Goal: Information Seeking & Learning: Learn about a topic

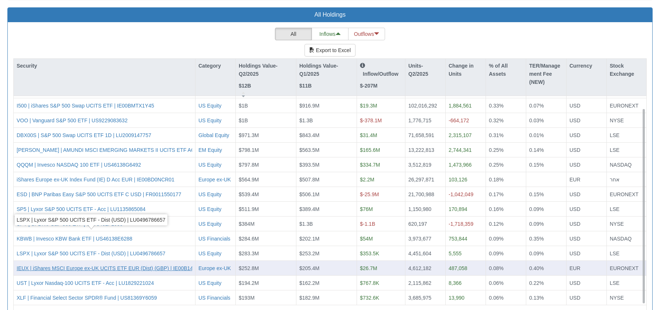
scroll to position [687, 0]
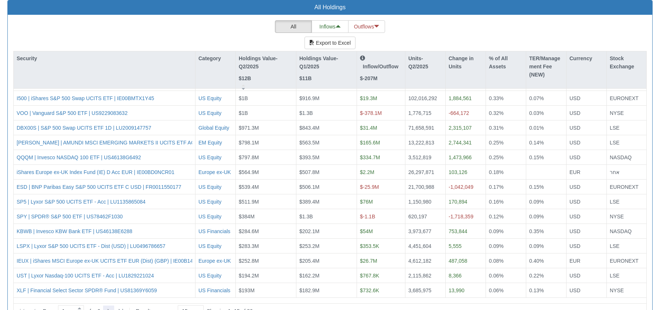
click at [108, 307] on icon at bounding box center [108, 311] width 9 height 9
type input "2"
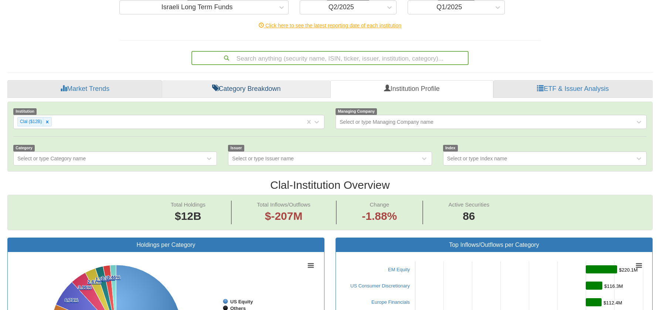
scroll to position [59, 0]
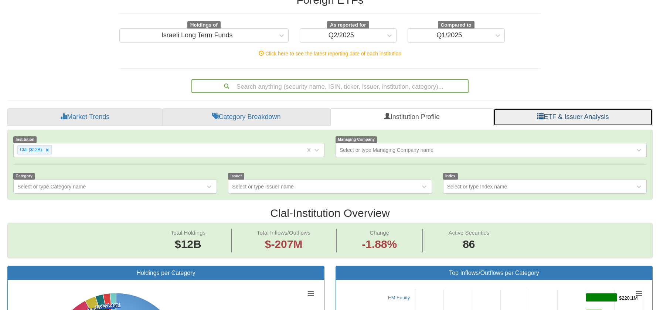
click at [557, 108] on link "ETF & Issuer Analysis" at bounding box center [572, 117] width 159 height 18
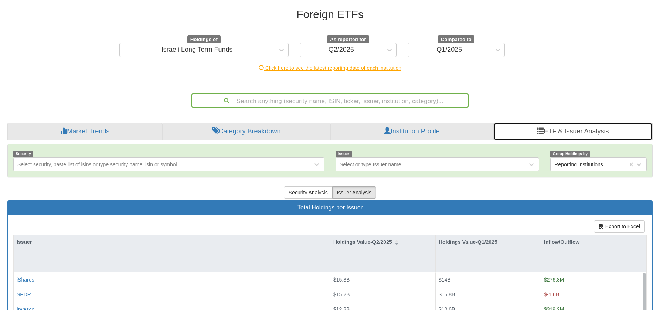
scroll to position [148, 0]
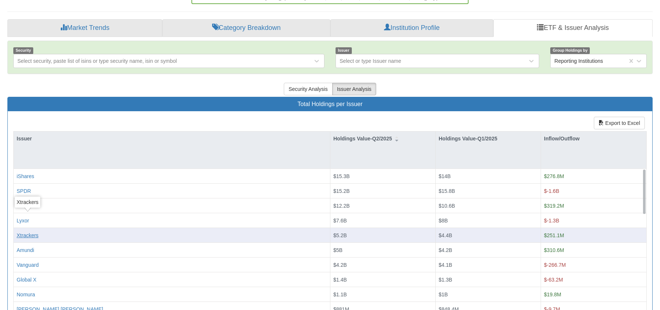
click at [26, 232] on div "Xtrackers" at bounding box center [28, 235] width 22 height 7
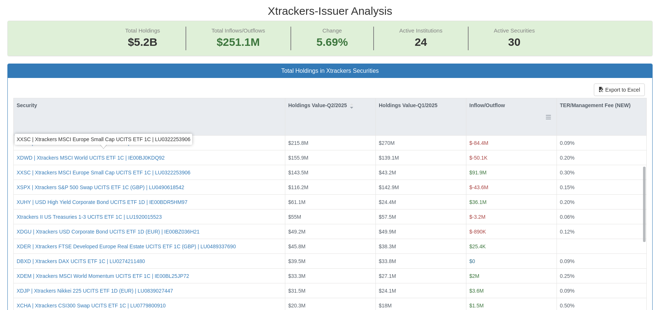
scroll to position [185, 0]
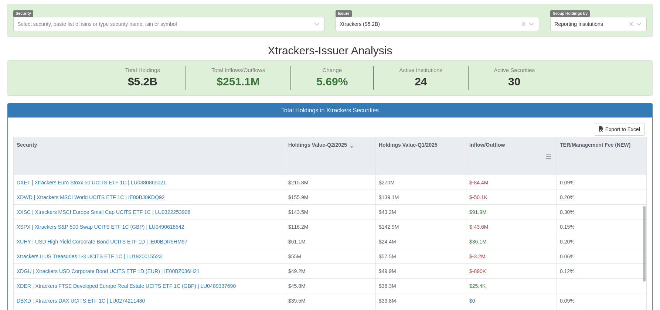
click at [492, 138] on div "Inflow/Outflow" at bounding box center [511, 145] width 90 height 14
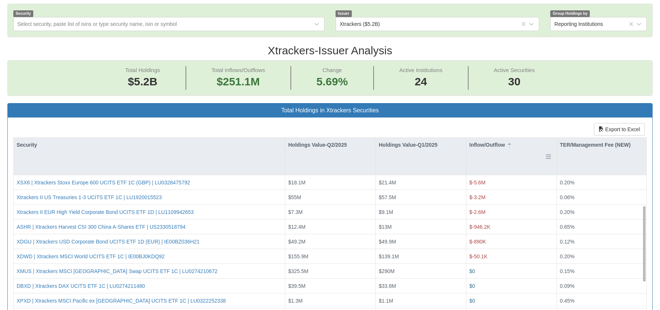
click at [491, 138] on div "Inflow/Outflow" at bounding box center [511, 145] width 90 height 14
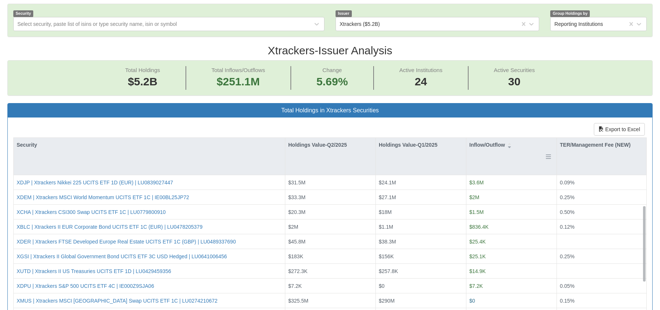
click at [491, 138] on div "Inflow/Outflow" at bounding box center [511, 145] width 90 height 14
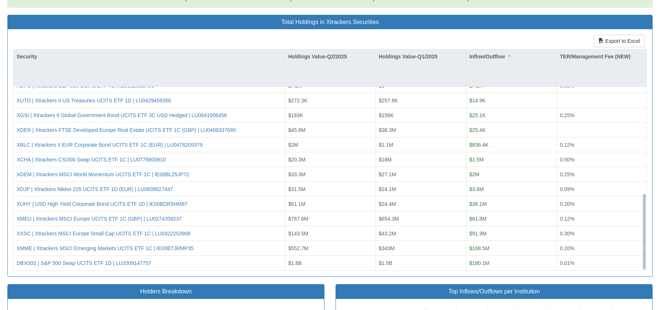
scroll to position [296, 0]
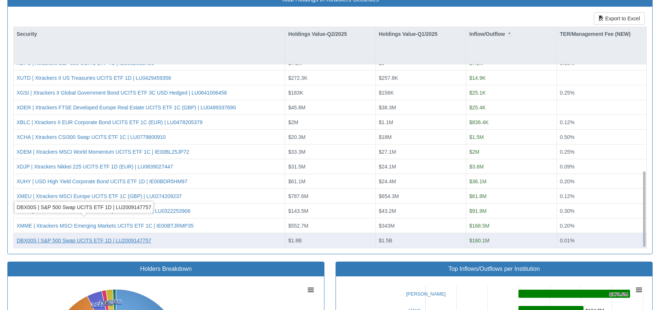
click at [91, 237] on div "DBX00S | S&P 500 Swap UCITS ETF 1D | LU2009147757" at bounding box center [84, 240] width 135 height 7
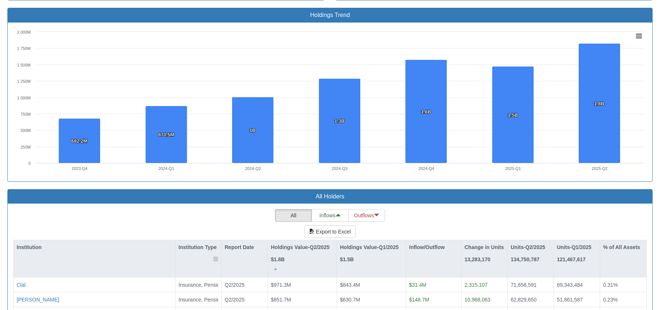
scroll to position [554, 0]
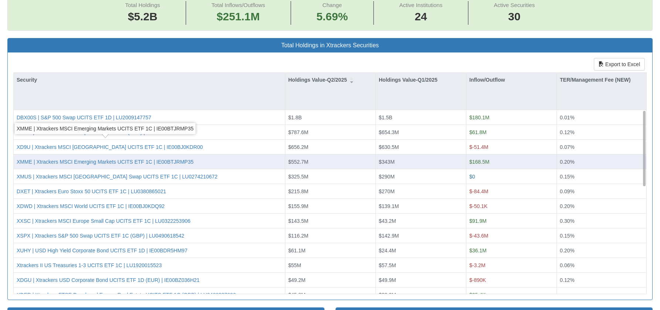
scroll to position [259, 0]
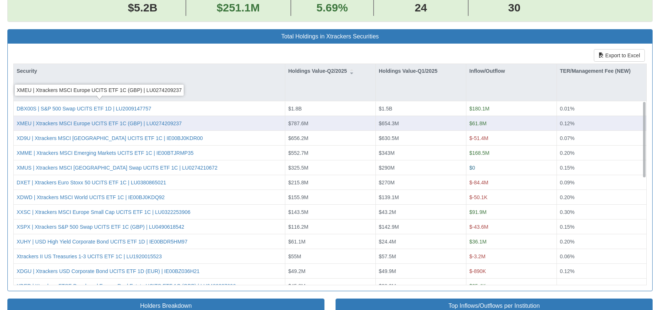
click at [92, 116] on div "XMEU | Xtrackers MSCI Europe UCITS ETF 1C (GBP) | LU0274209237" at bounding box center [149, 123] width 271 height 15
click at [92, 120] on div "XMEU | Xtrackers MSCI Europe UCITS ETF 1C (GBP) | LU0274209237" at bounding box center [99, 123] width 165 height 7
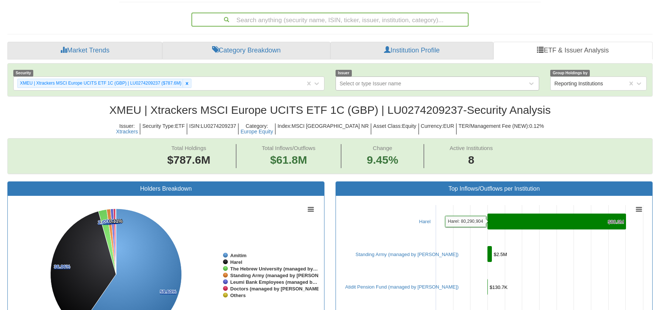
scroll to position [111, 0]
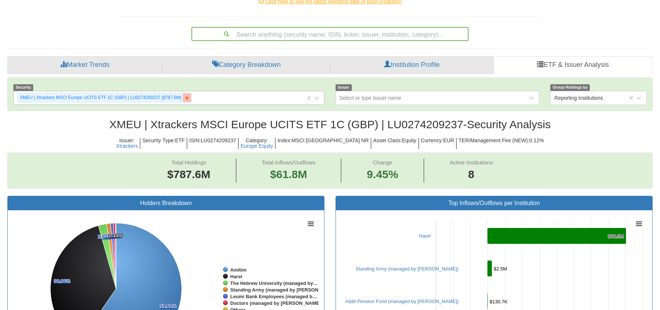
click at [184, 94] on div at bounding box center [187, 98] width 9 height 9
